Goal: Task Accomplishment & Management: Use online tool/utility

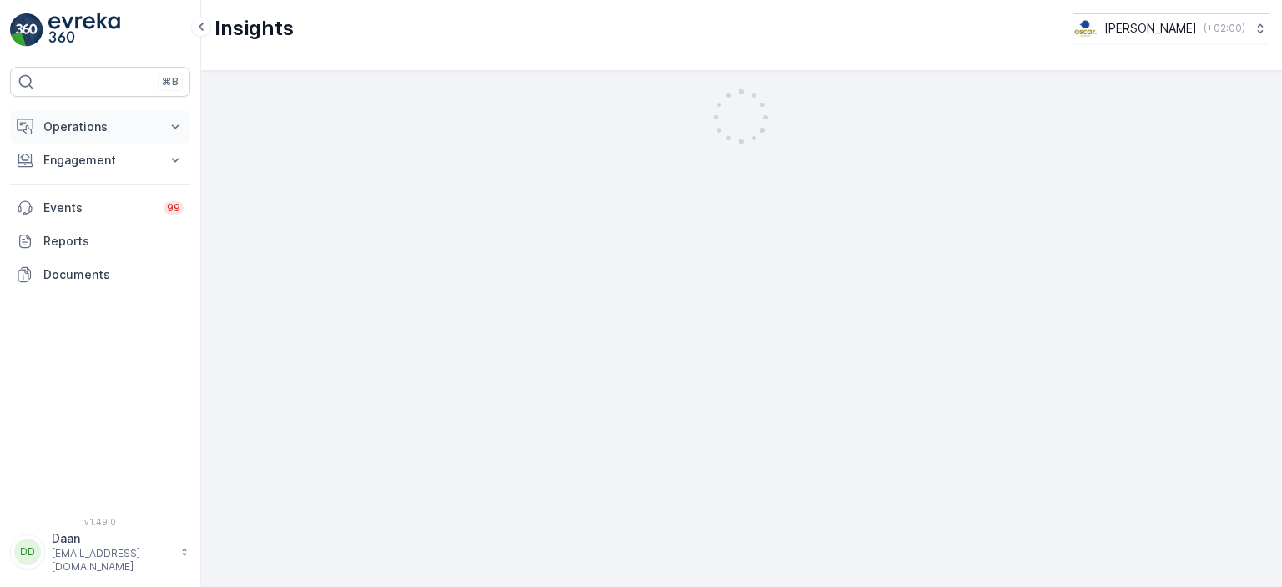
click at [104, 125] on p "Operations" at bounding box center [100, 127] width 114 height 17
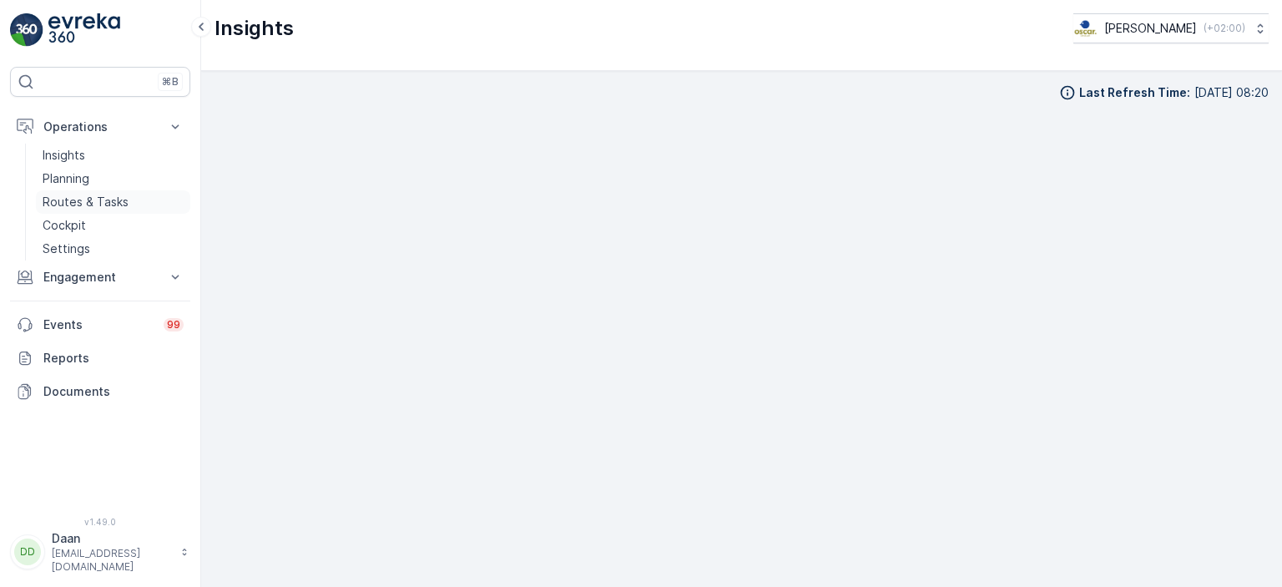
click at [90, 200] on p "Routes & Tasks" at bounding box center [86, 202] width 86 height 17
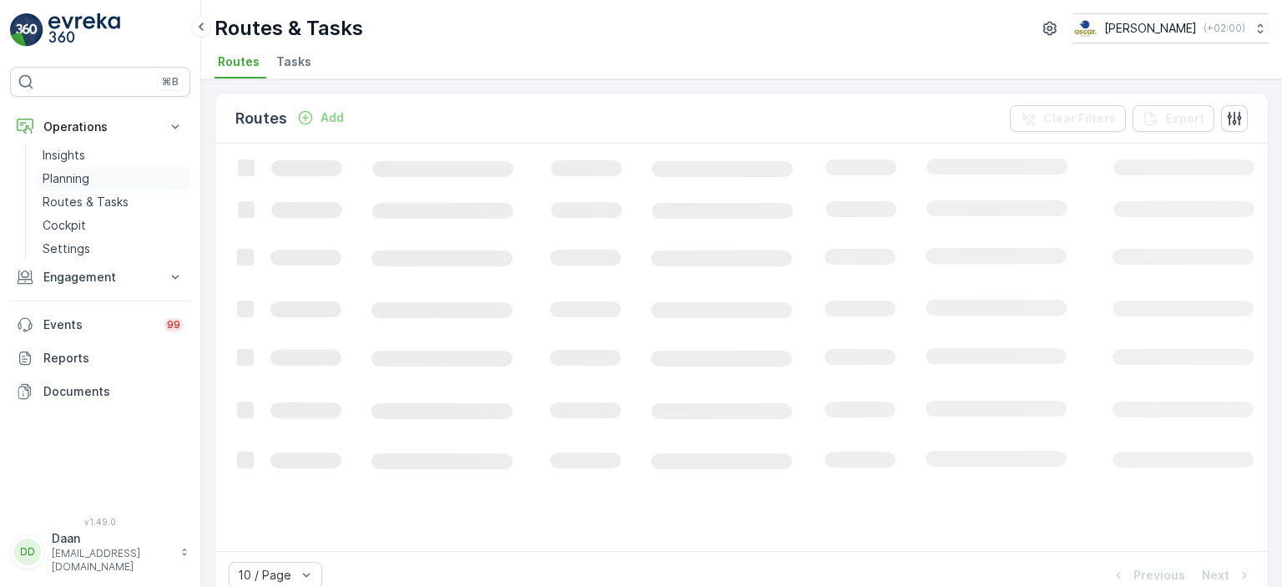
click at [70, 181] on p "Planning" at bounding box center [66, 178] width 47 height 17
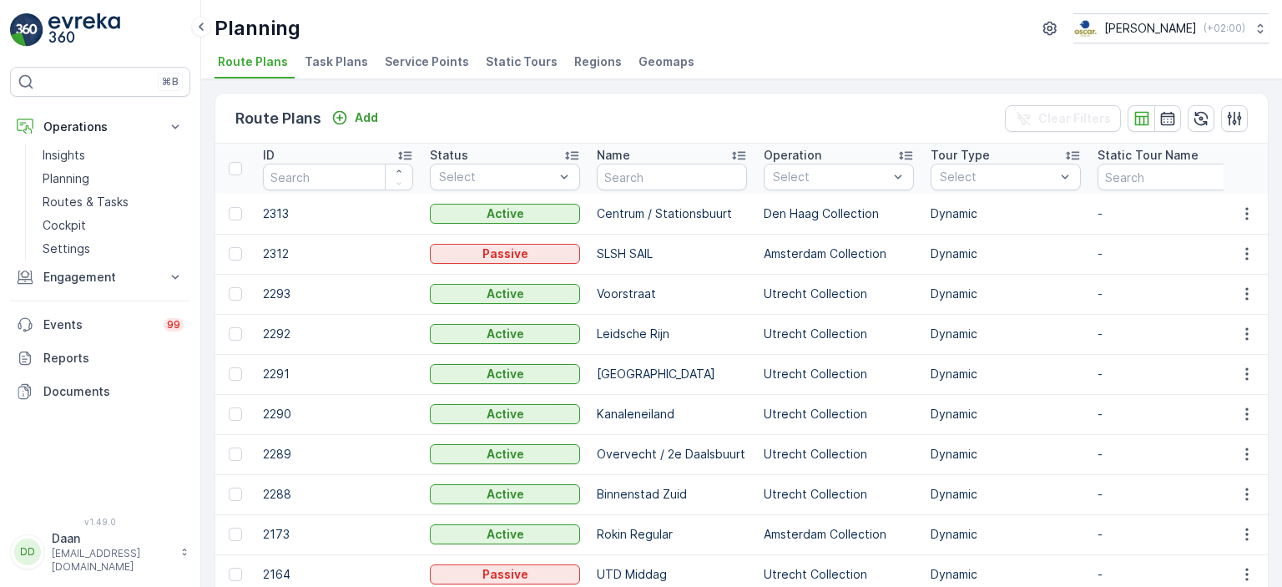
click at [328, 56] on span "Task Plans" at bounding box center [336, 61] width 63 height 17
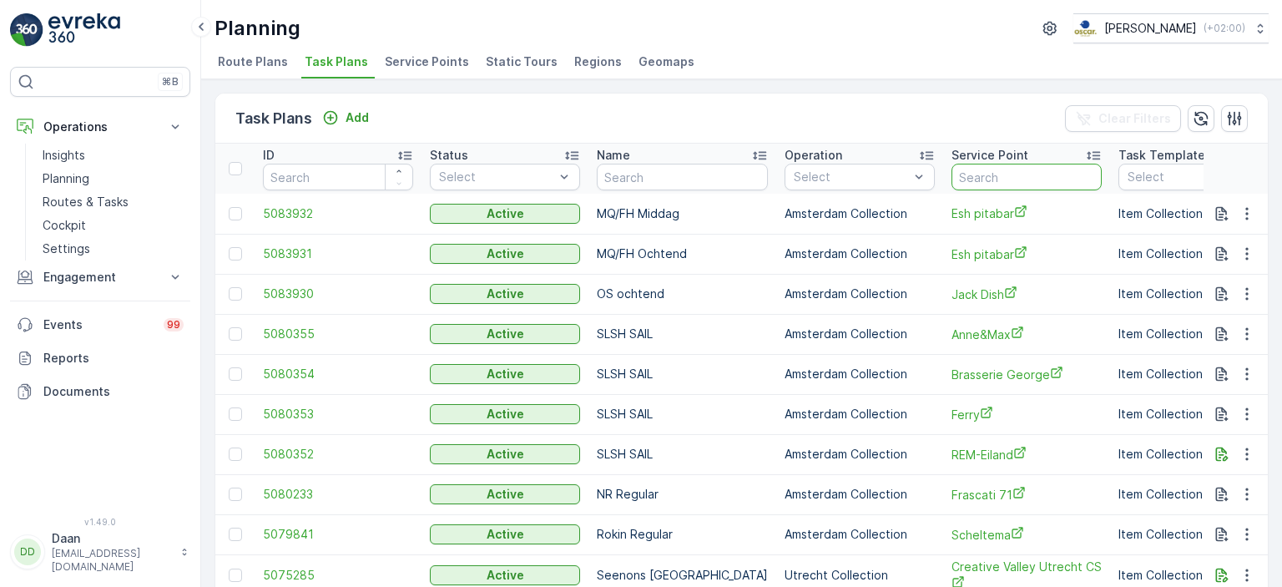
click at [991, 174] on input "text" at bounding box center [1027, 177] width 150 height 27
type input "ILX"
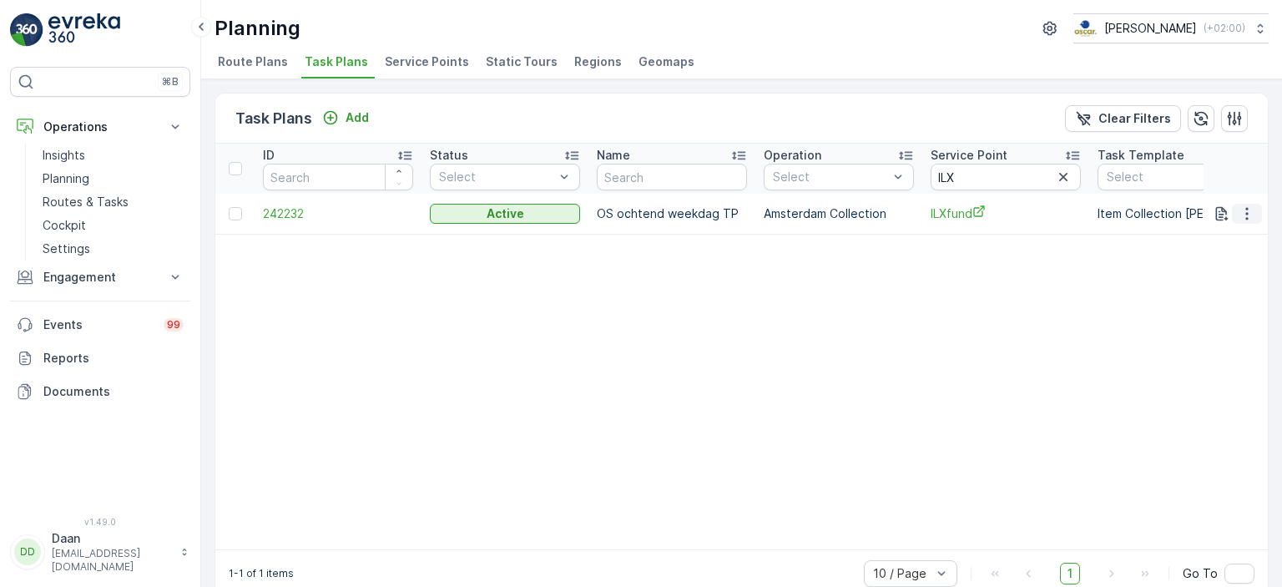
click at [1246, 213] on icon "button" at bounding box center [1247, 213] width 3 height 13
click at [1239, 254] on span "Edit Task Plan" at bounding box center [1218, 260] width 78 height 17
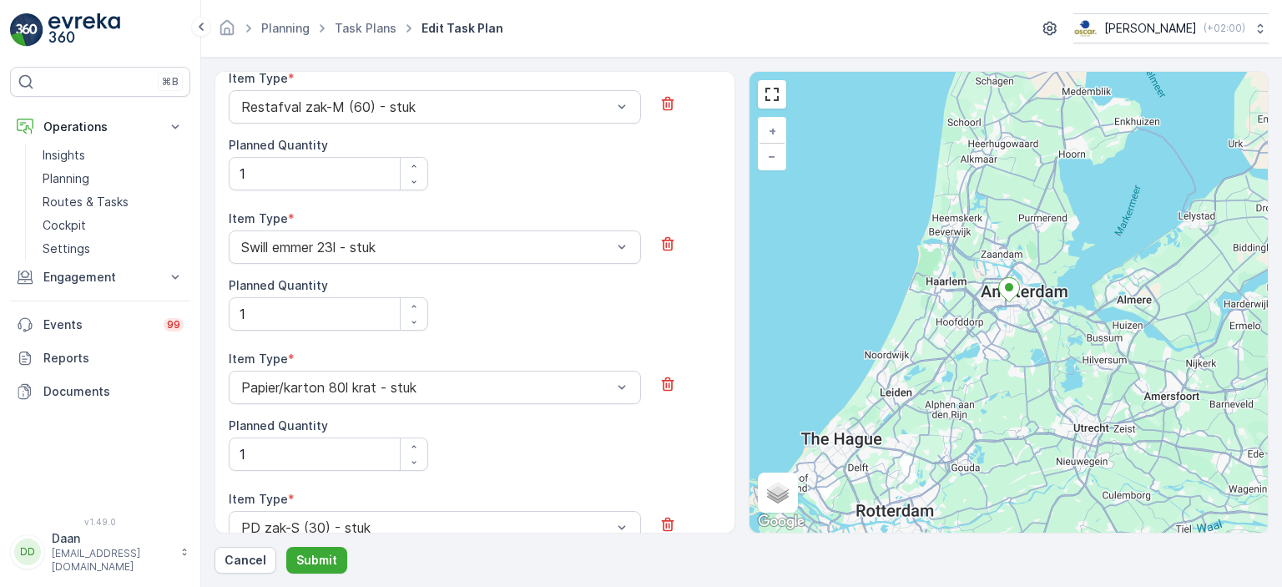
scroll to position [731, 0]
click at [352, 28] on link "Task Plans" at bounding box center [366, 28] width 62 height 14
